Goal: Task Accomplishment & Management: Manage account settings

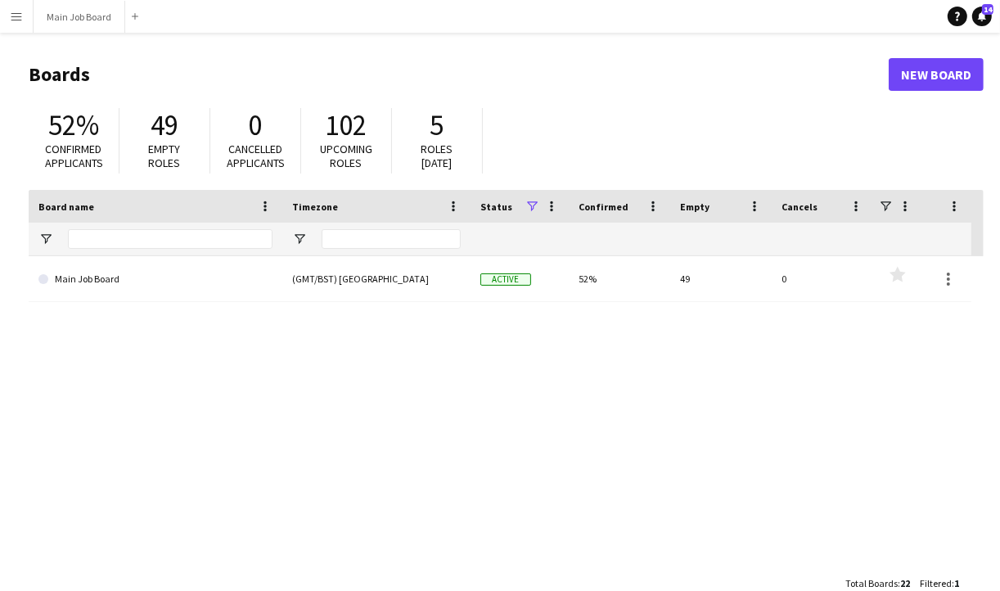
click at [20, 17] on app-icon "Menu" at bounding box center [16, 16] width 13 height 13
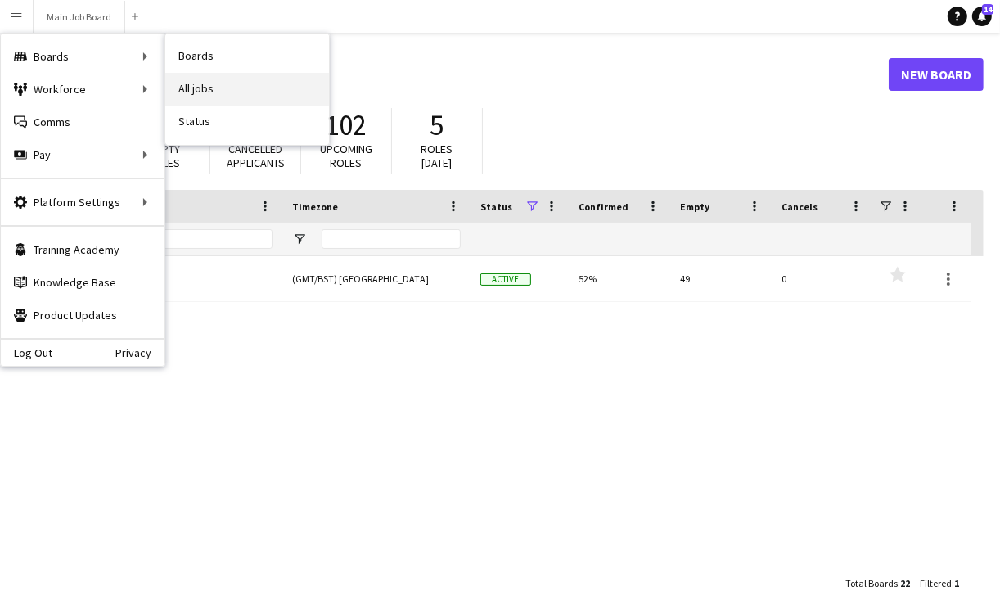
click at [219, 79] on link "All jobs" at bounding box center [247, 89] width 164 height 33
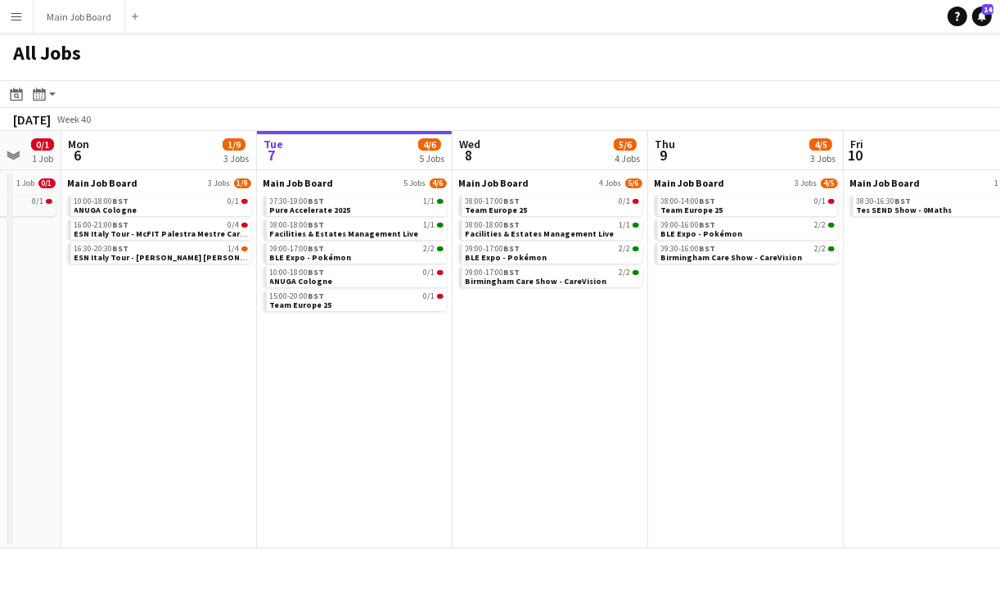
scroll to position [0, 329]
click at [172, 254] on span "ESN Italy Tour - [PERSON_NAME] [PERSON_NAME] [PERSON_NAME]" at bounding box center [206, 257] width 262 height 11
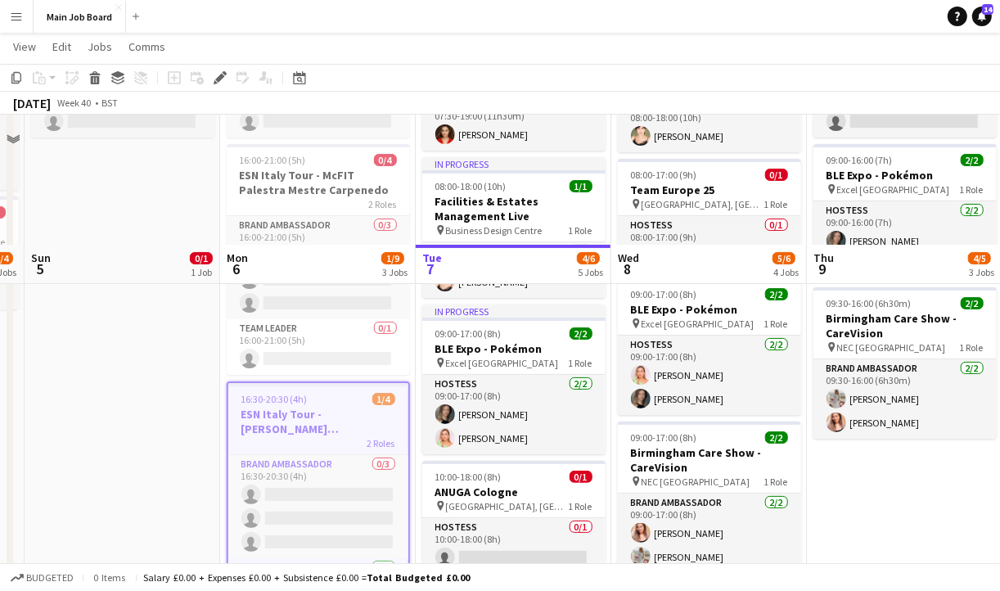
scroll to position [334, 0]
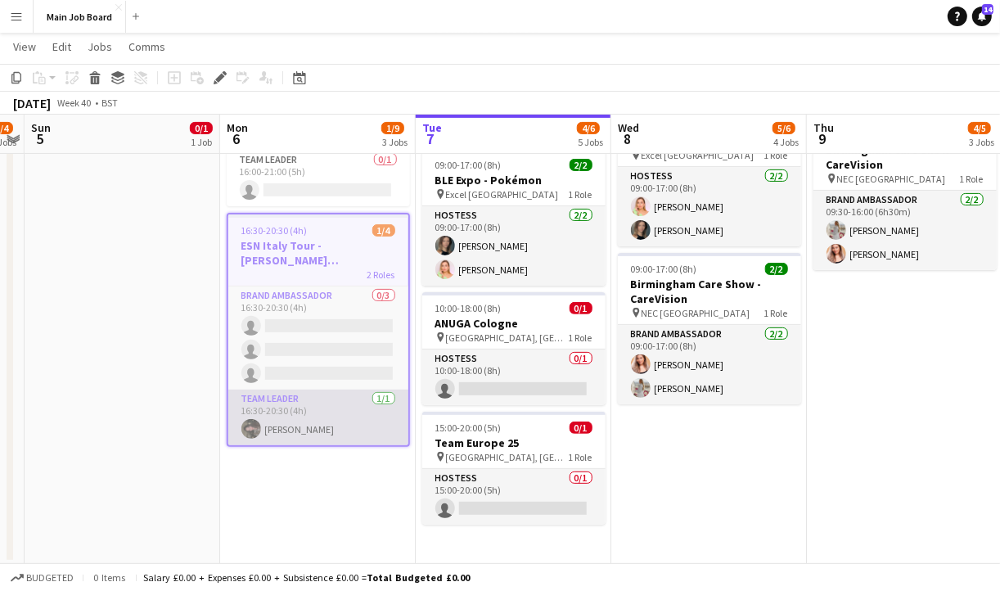
click at [357, 425] on app-card-role "Team Leader 1/1 16:30-20:30 (4h) Cristina Scopelliti" at bounding box center [318, 418] width 180 height 56
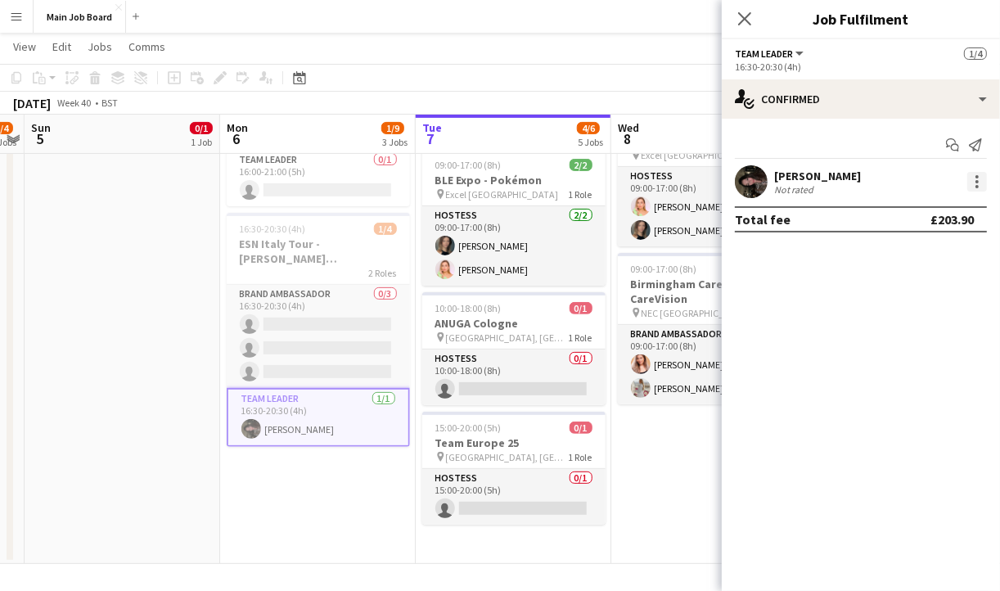
click at [976, 183] on div at bounding box center [977, 182] width 20 height 20
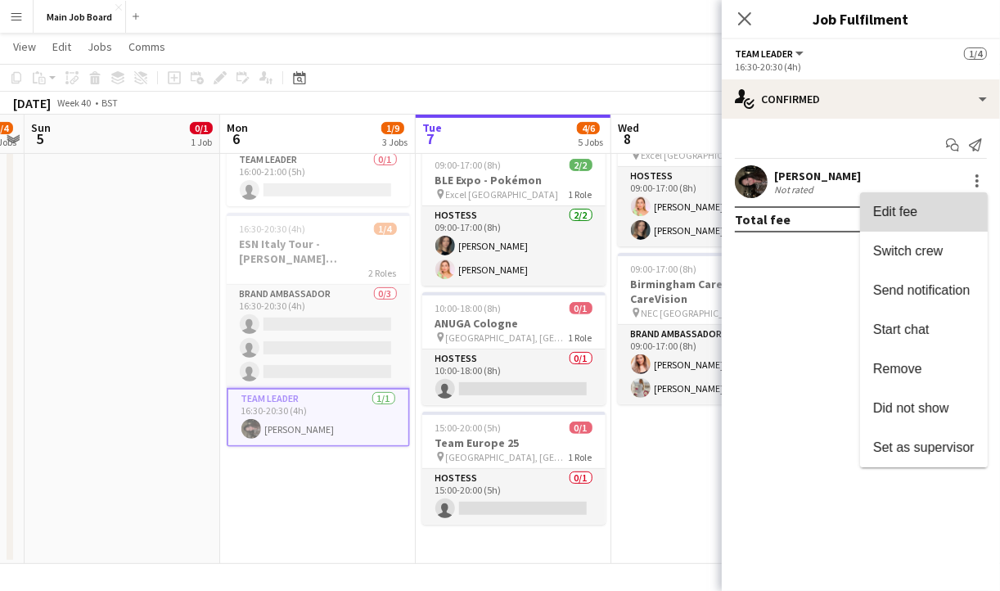
click at [938, 209] on span "Edit fee" at bounding box center [923, 211] width 101 height 15
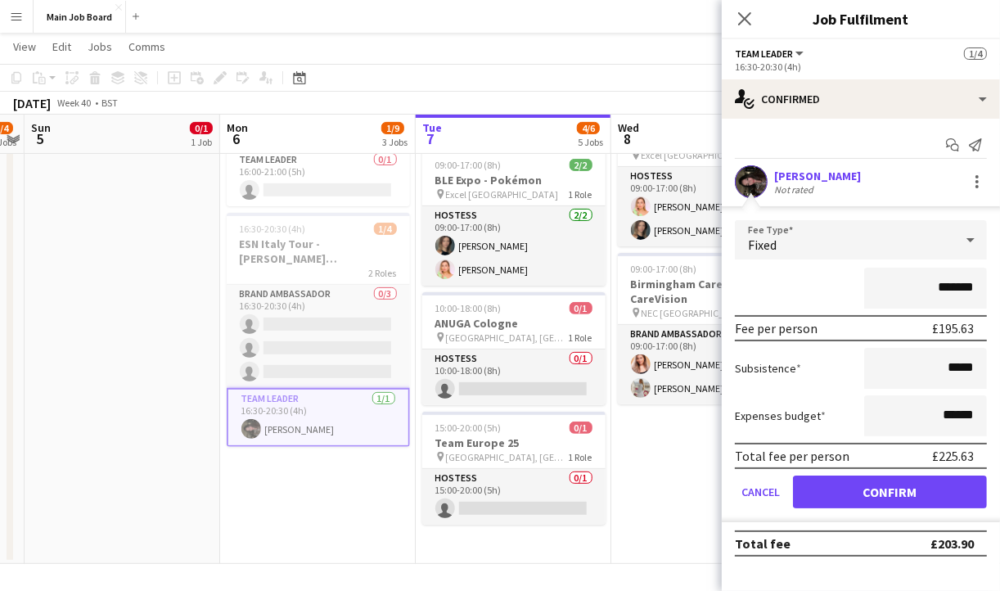
type input "*******"
click at [919, 495] on button "Confirm" at bounding box center [890, 491] width 194 height 33
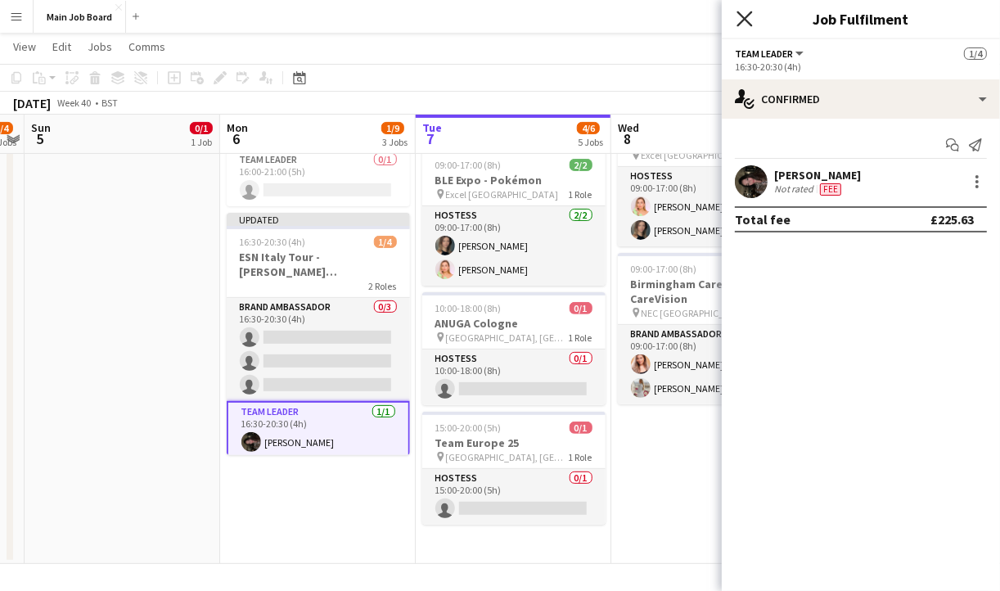
click at [743, 21] on icon at bounding box center [745, 19] width 16 height 16
